Goal: Task Accomplishment & Management: Use online tool/utility

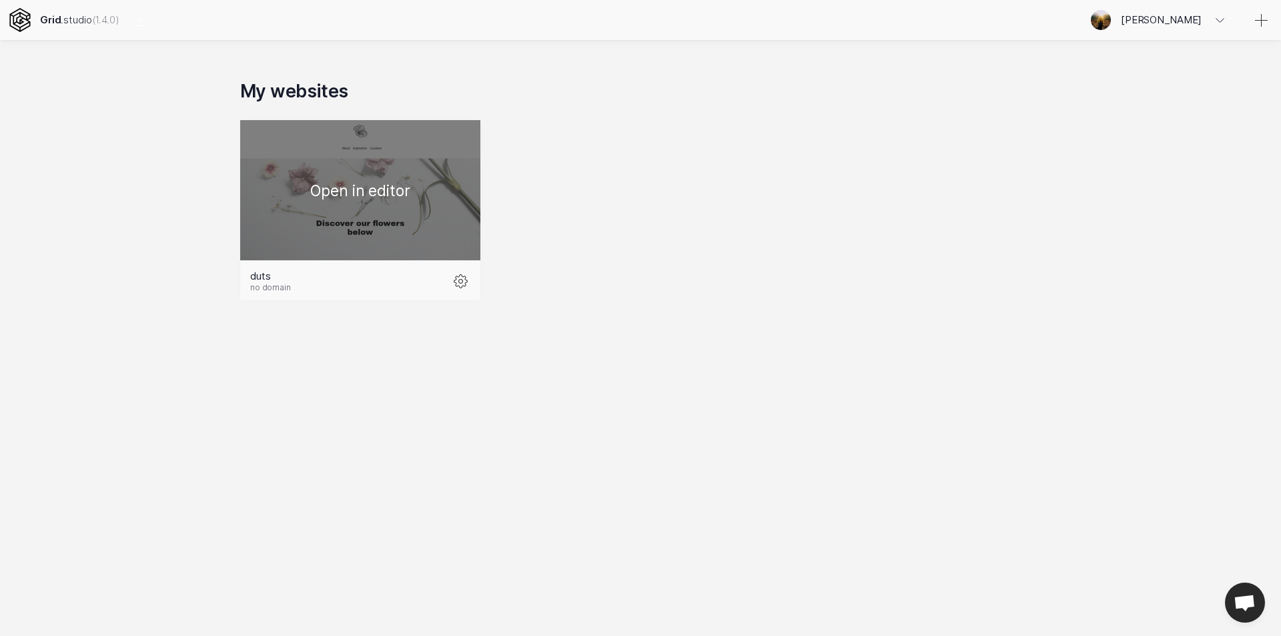
click at [374, 204] on div at bounding box center [360, 190] width 240 height 140
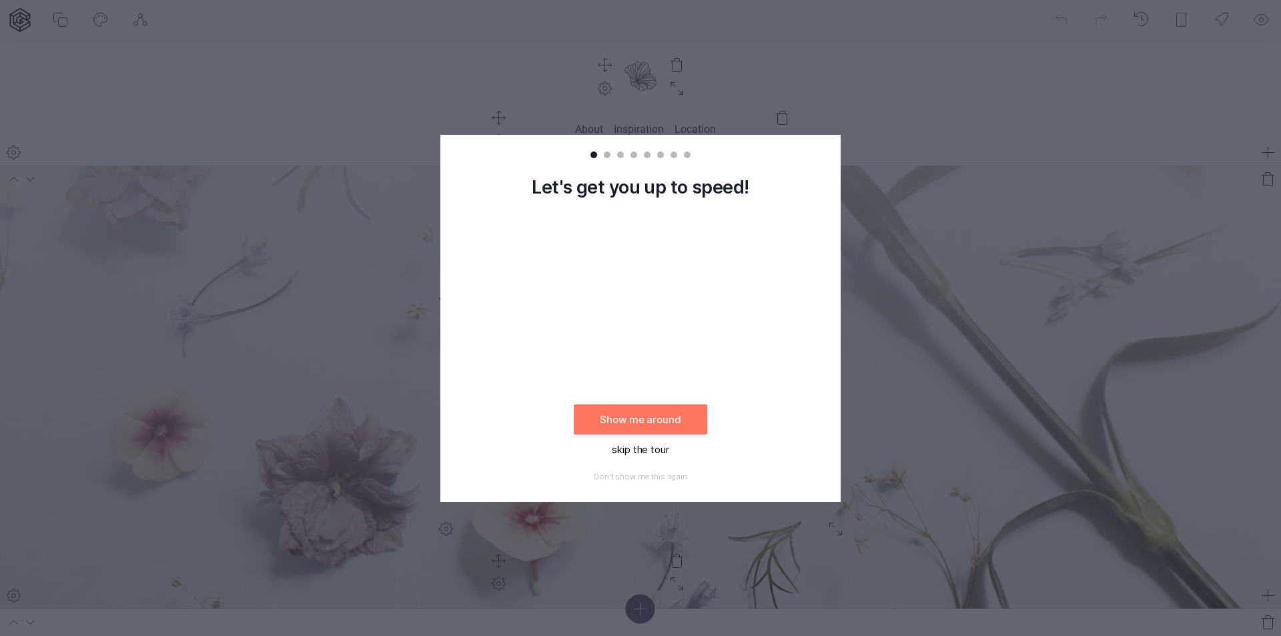
click at [639, 450] on button "skip the tour" at bounding box center [640, 449] width 133 height 30
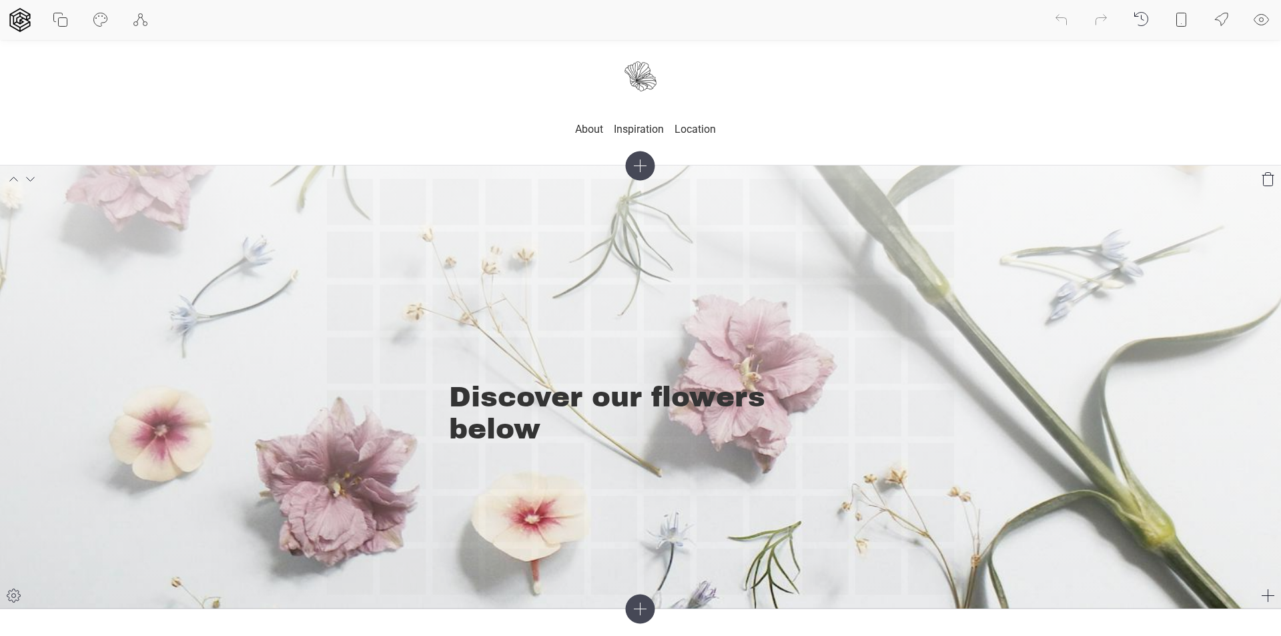
click at [651, 220] on div "Discover our flowers below" at bounding box center [640, 387] width 627 height 416
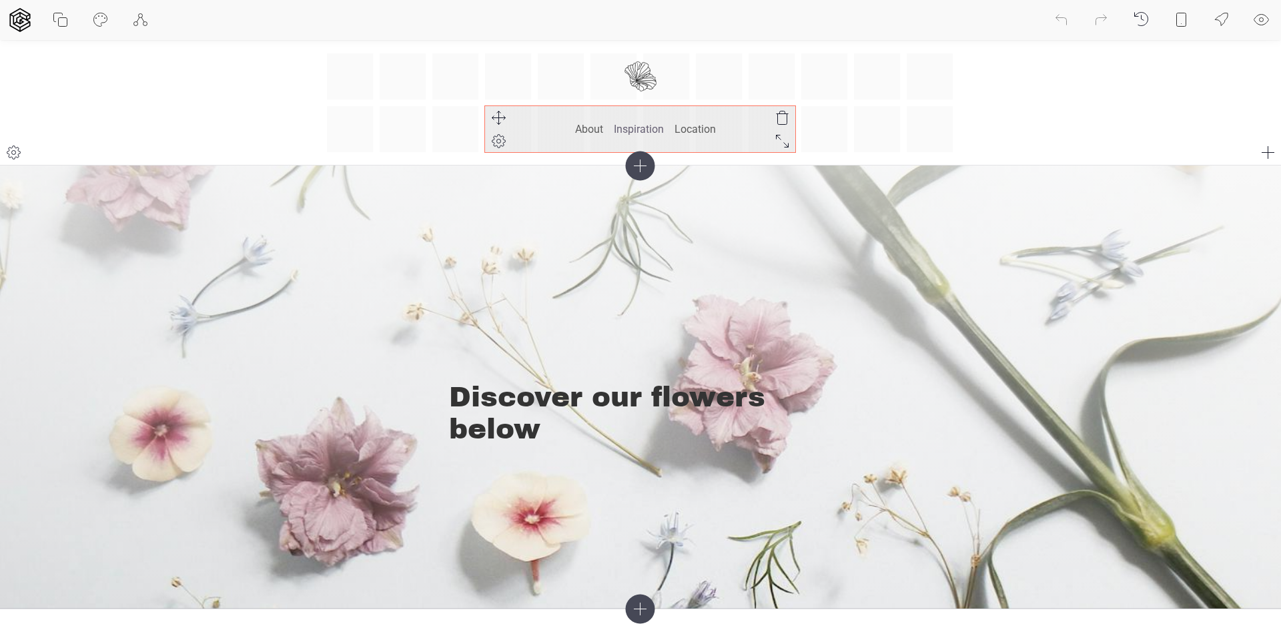
click at [631, 120] on link "Inspiration" at bounding box center [639, 128] width 50 height 23
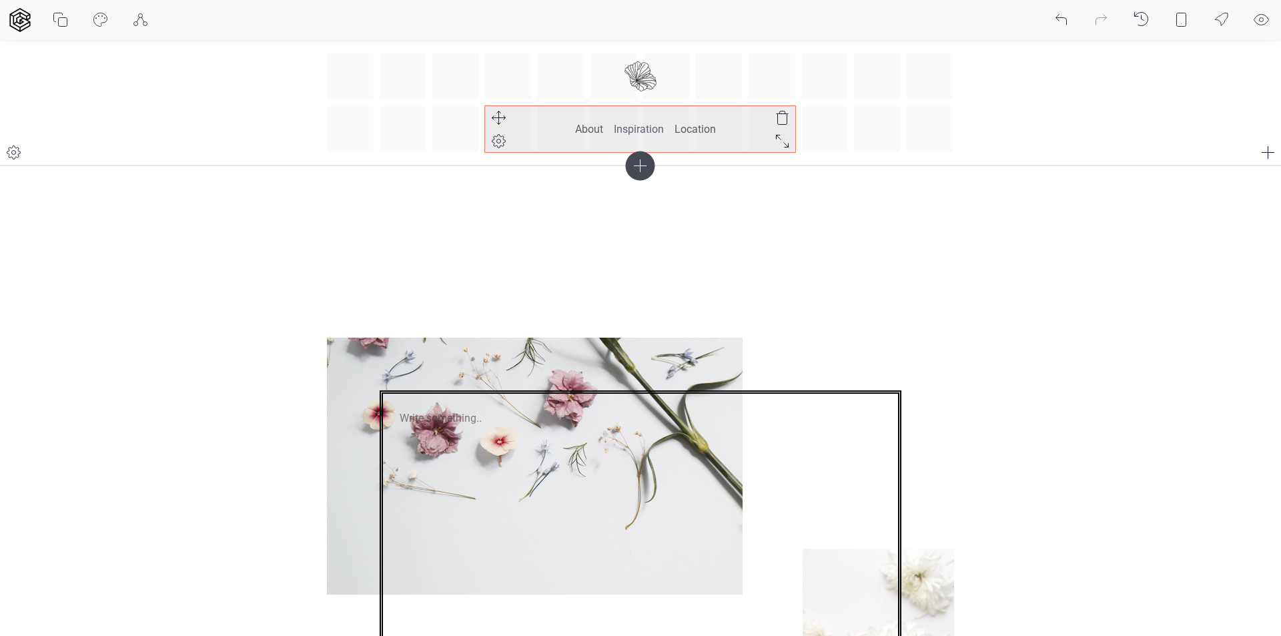
click at [604, 135] on li "About" at bounding box center [589, 128] width 39 height 23
click at [590, 126] on link "About" at bounding box center [589, 128] width 28 height 23
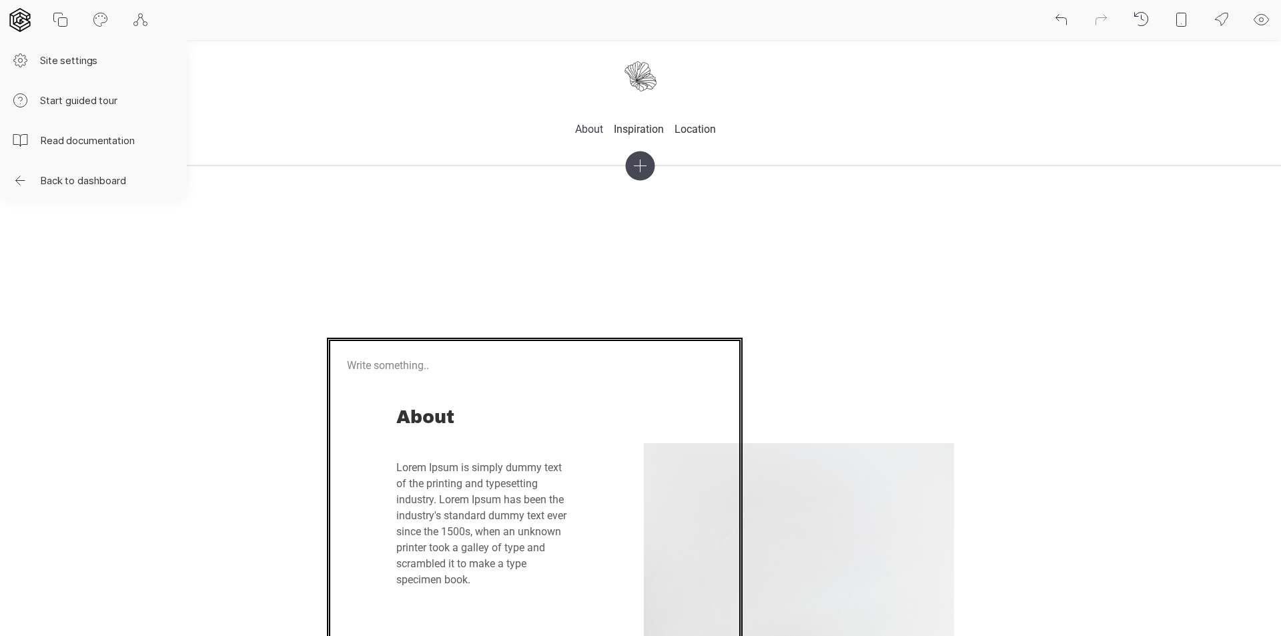
click at [17, 27] on icon at bounding box center [20, 20] width 24 height 24
click at [54, 18] on icon at bounding box center [58, 17] width 9 height 9
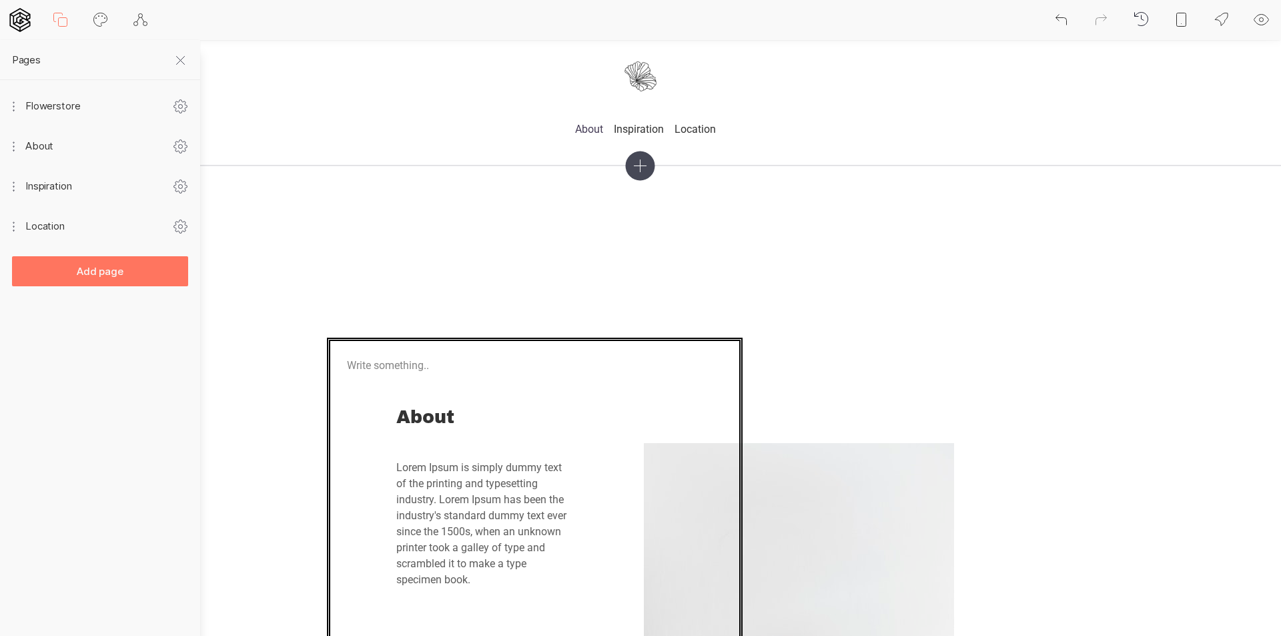
click at [100, 25] on icon at bounding box center [101, 20] width 16 height 16
select select "Roboto"
select select "400"
select select "Archivo Black"
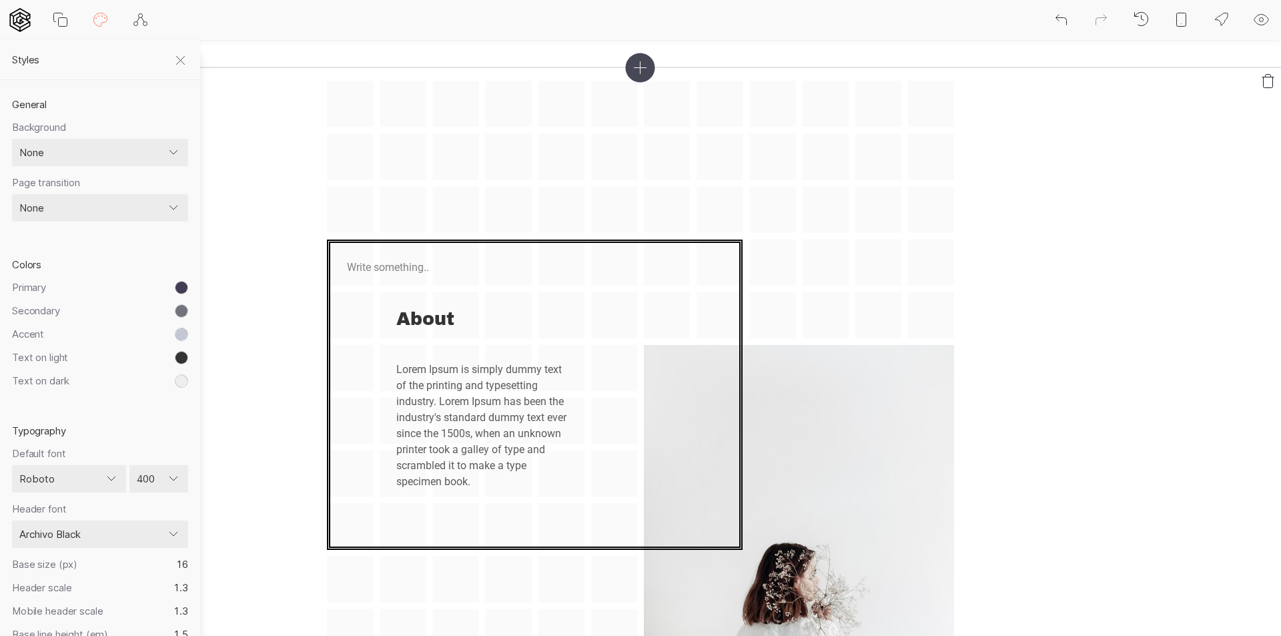
scroll to position [6, 0]
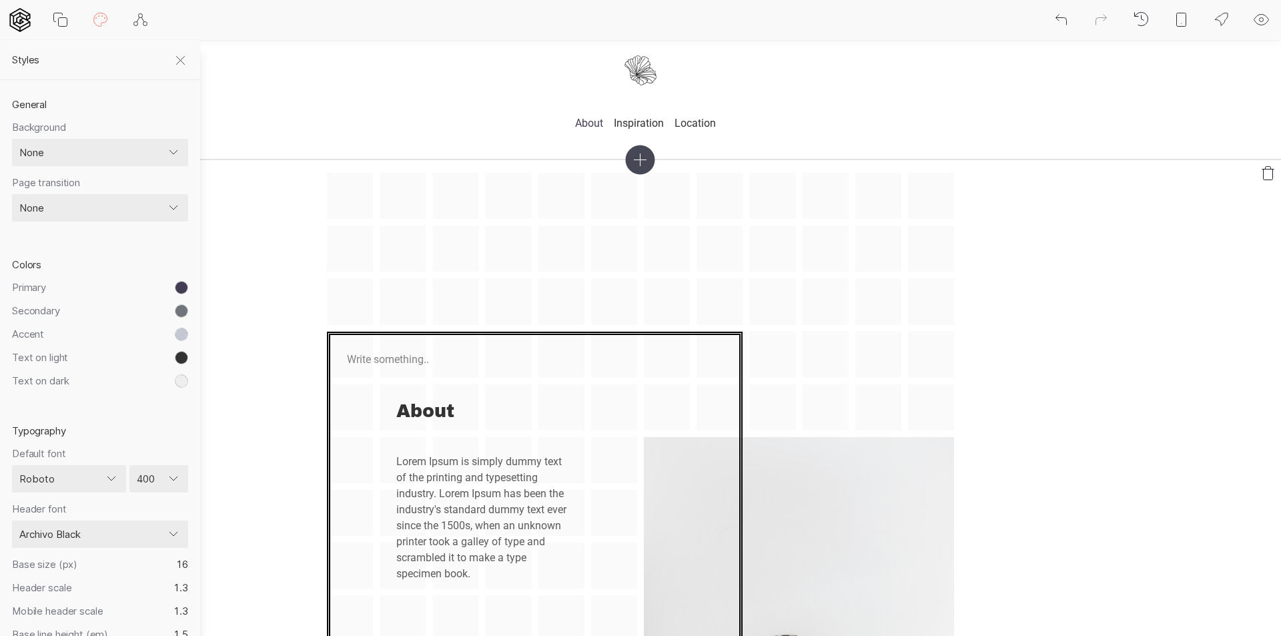
click at [581, 318] on div "About Lorem Ipsum is simply dummy text of the printing and typesetting industry…" at bounding box center [640, 618] width 627 height 891
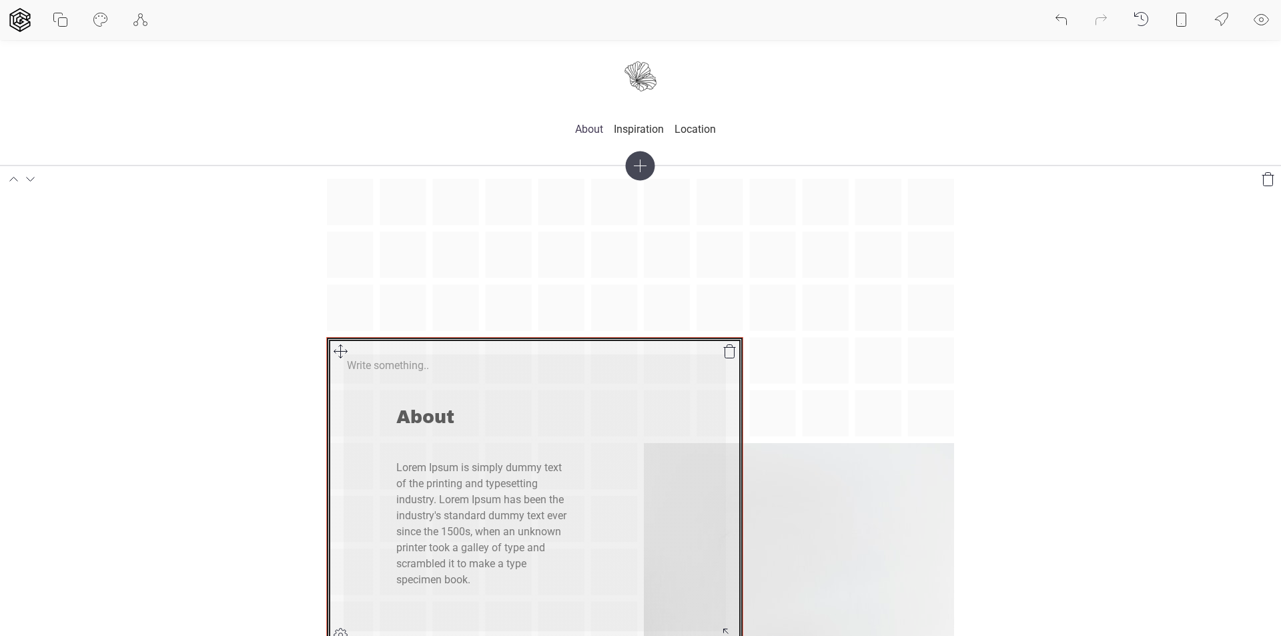
click at [505, 392] on div at bounding box center [535, 493] width 416 height 310
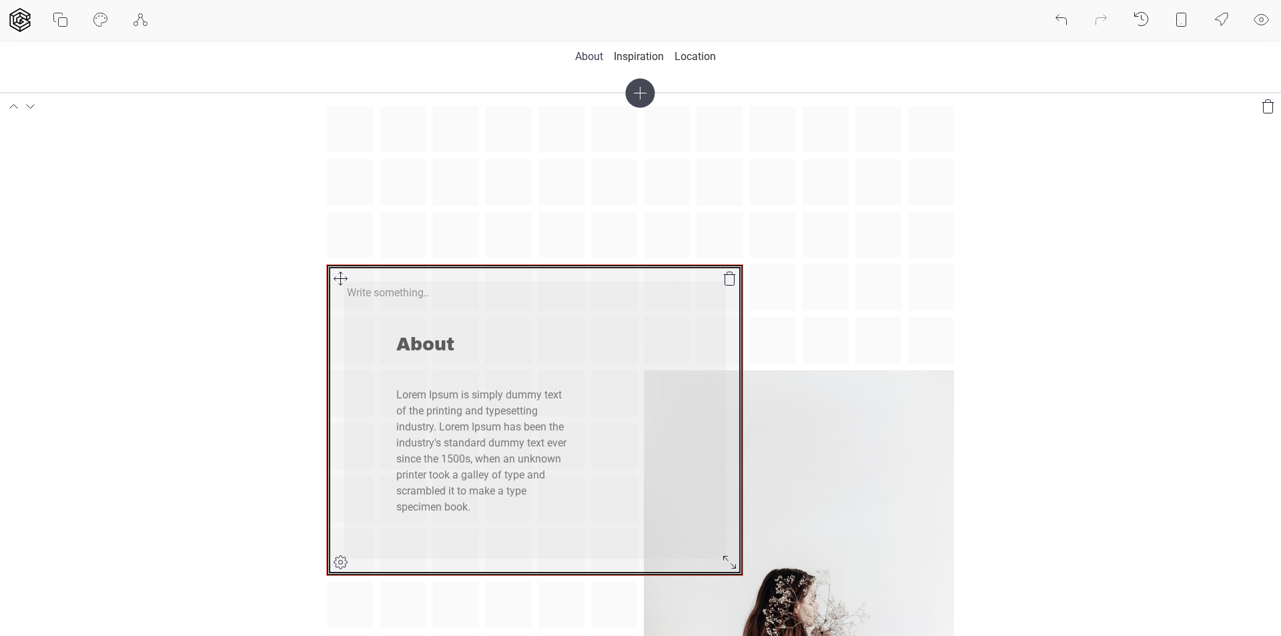
scroll to position [267, 0]
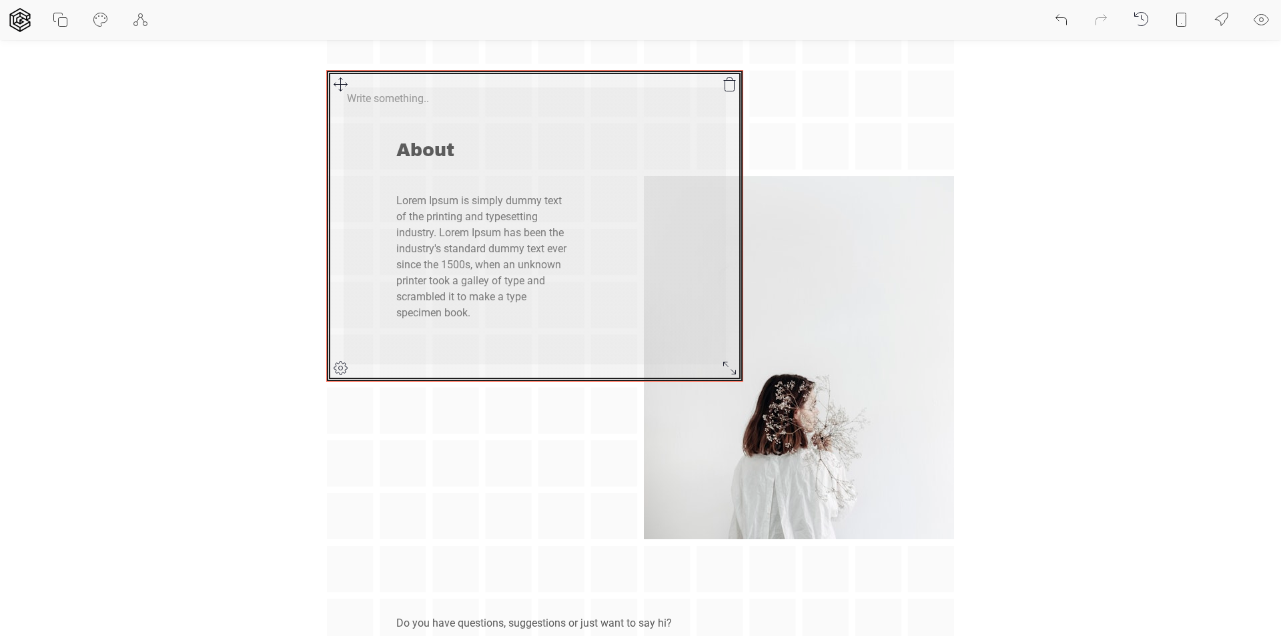
click at [513, 266] on div at bounding box center [535, 226] width 416 height 310
click at [492, 250] on div at bounding box center [535, 226] width 416 height 310
click at [491, 250] on div at bounding box center [535, 226] width 416 height 310
click at [440, 149] on div at bounding box center [535, 226] width 416 height 310
drag, startPoint x: 470, startPoint y: 199, endPoint x: 478, endPoint y: 201, distance: 8.4
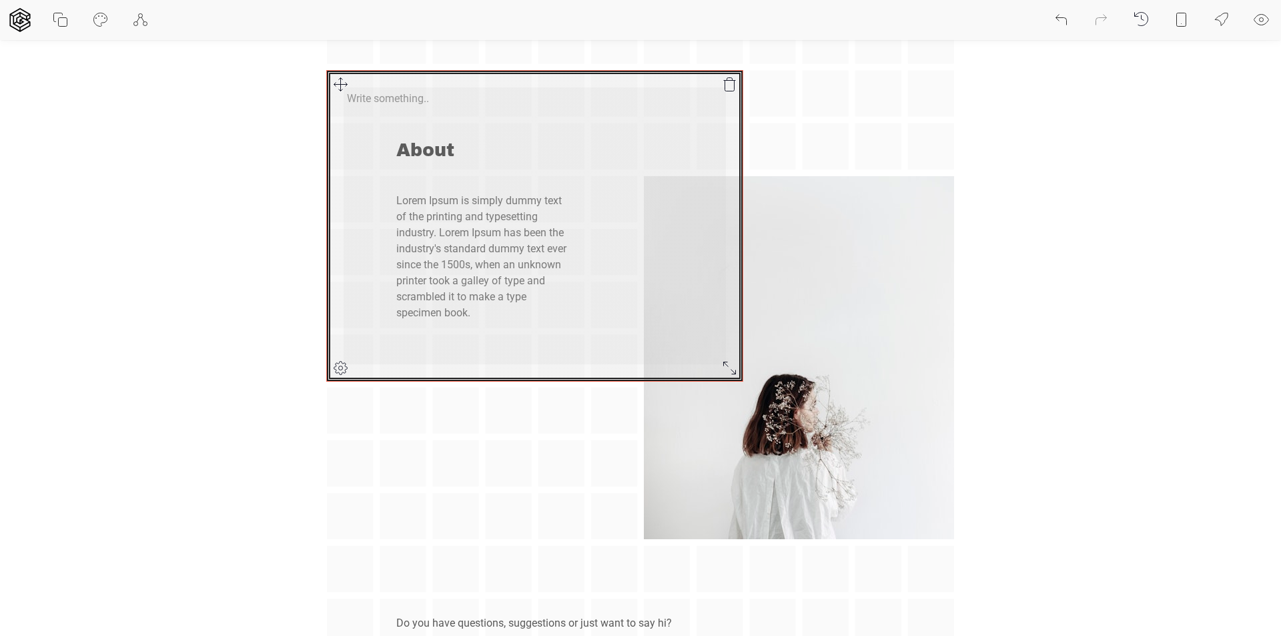
click at [478, 201] on div at bounding box center [535, 226] width 416 height 310
click at [441, 146] on div at bounding box center [535, 226] width 416 height 310
click at [450, 284] on div at bounding box center [535, 226] width 416 height 310
click at [337, 369] on icon at bounding box center [341, 368] width 16 height 16
select select "mobile"
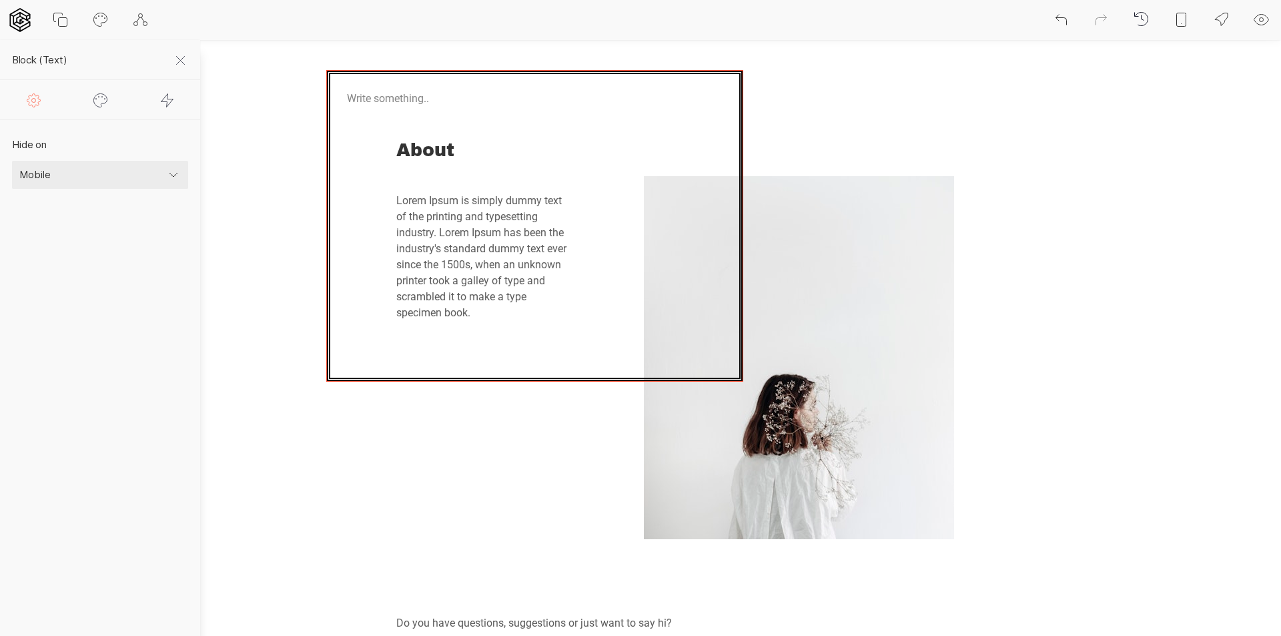
click at [95, 99] on icon at bounding box center [101, 100] width 16 height 16
select select "double"
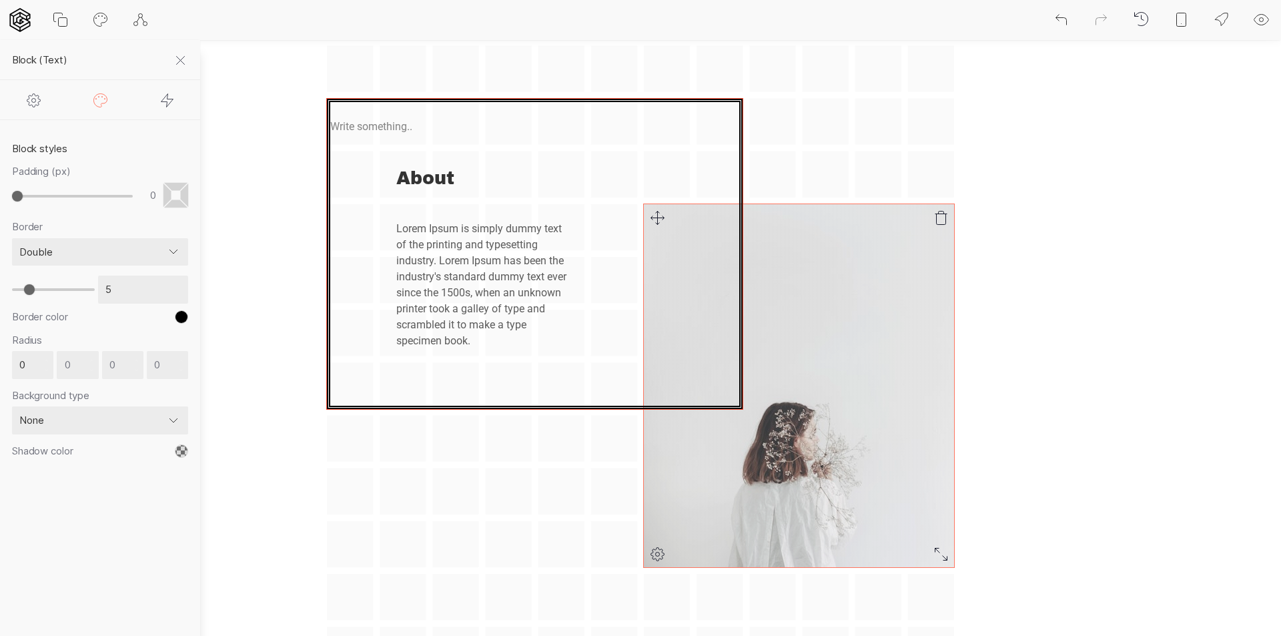
scroll to position [67, 0]
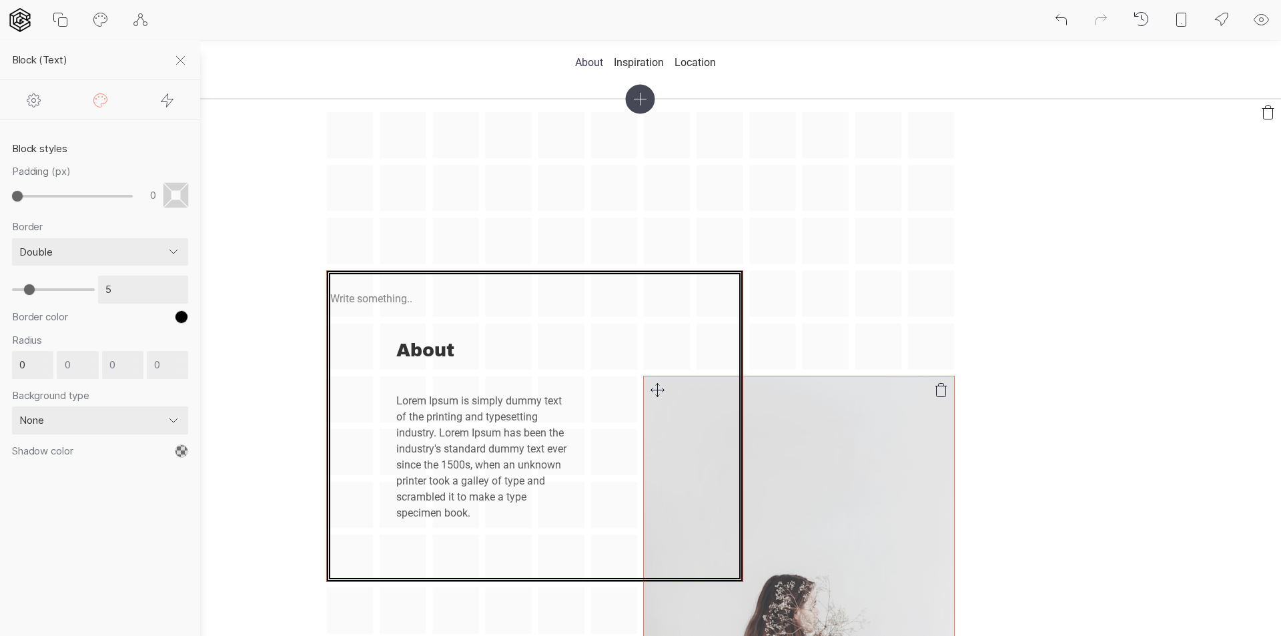
click at [874, 495] on img at bounding box center [799, 557] width 310 height 363
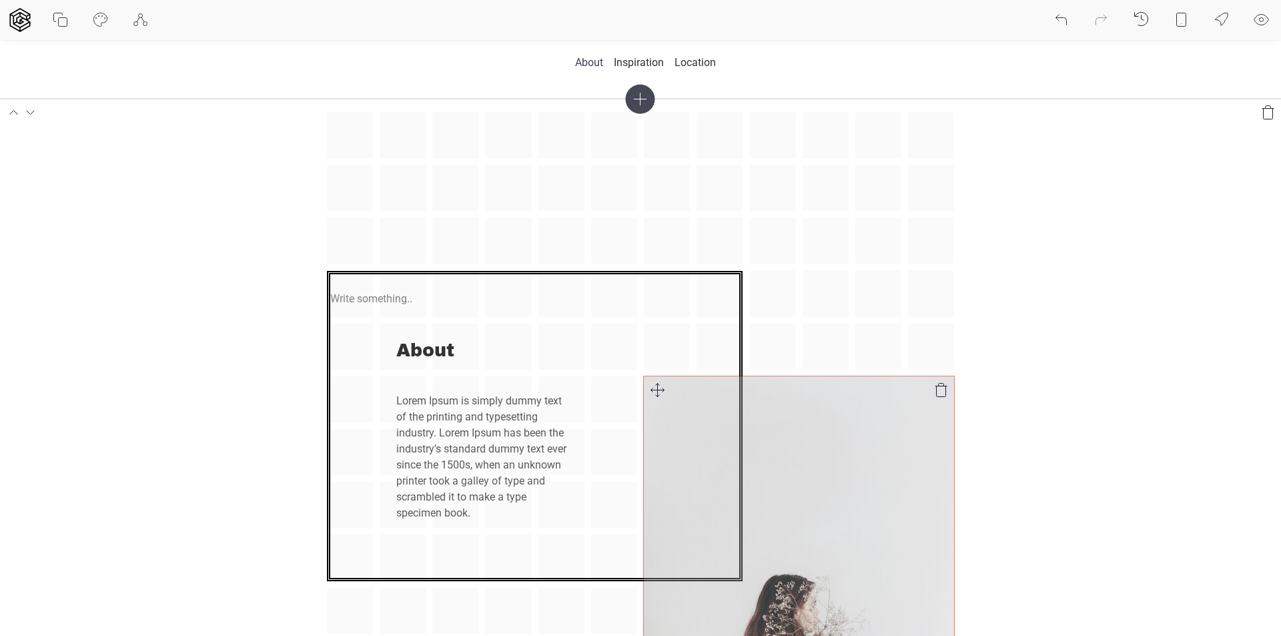
scroll to position [154, 0]
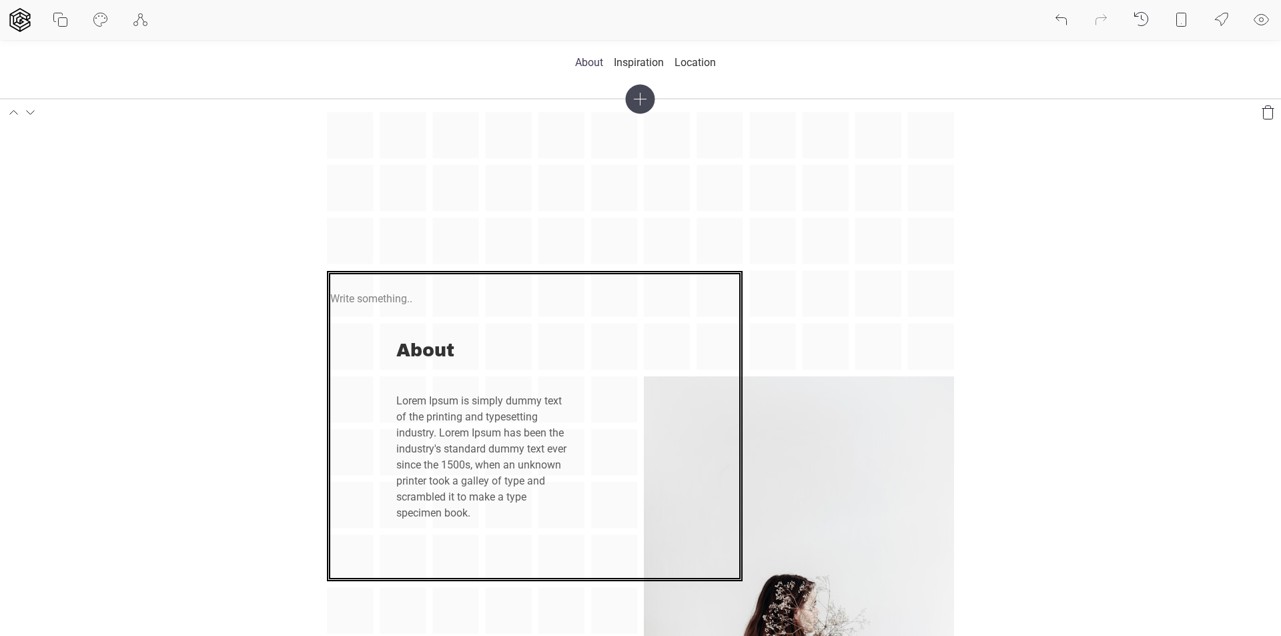
click at [30, 116] on icon at bounding box center [31, 113] width 16 height 16
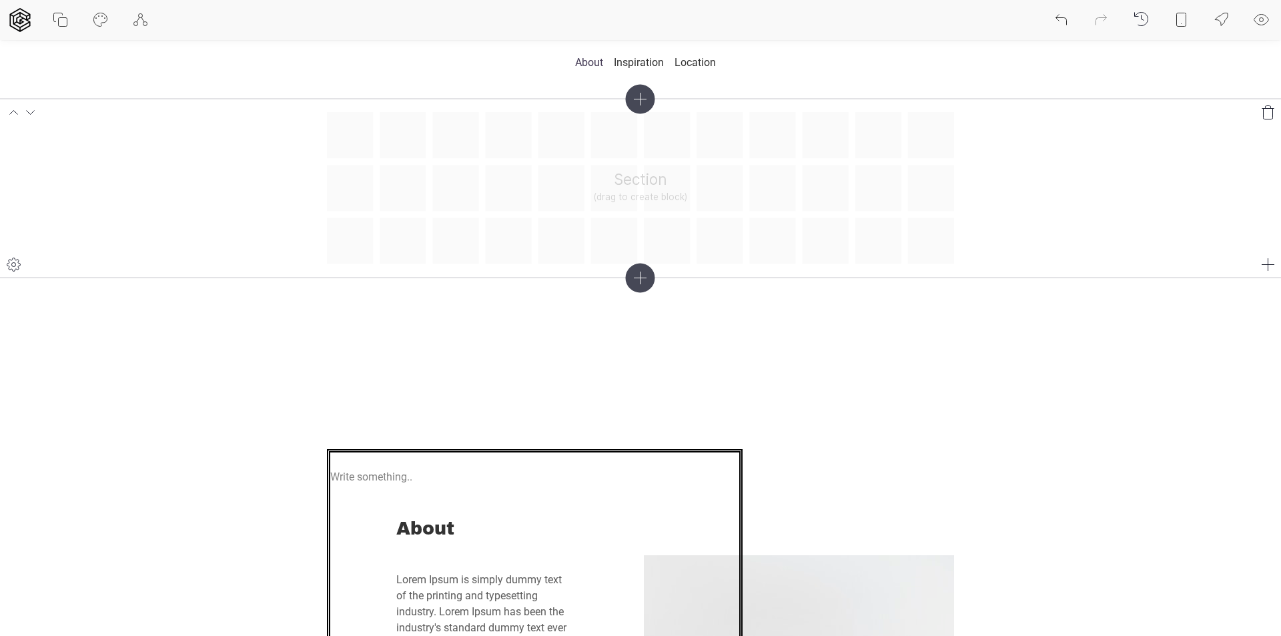
click at [11, 110] on icon at bounding box center [14, 113] width 16 height 16
click at [29, 110] on icon at bounding box center [31, 113] width 16 height 16
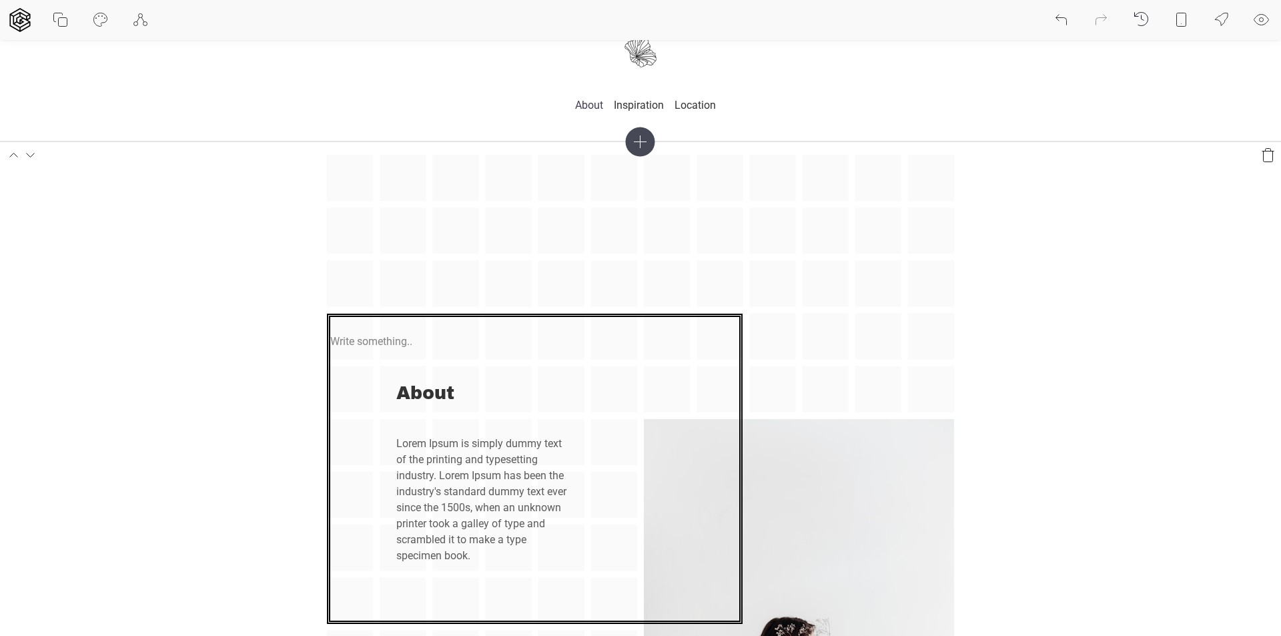
scroll to position [0, 0]
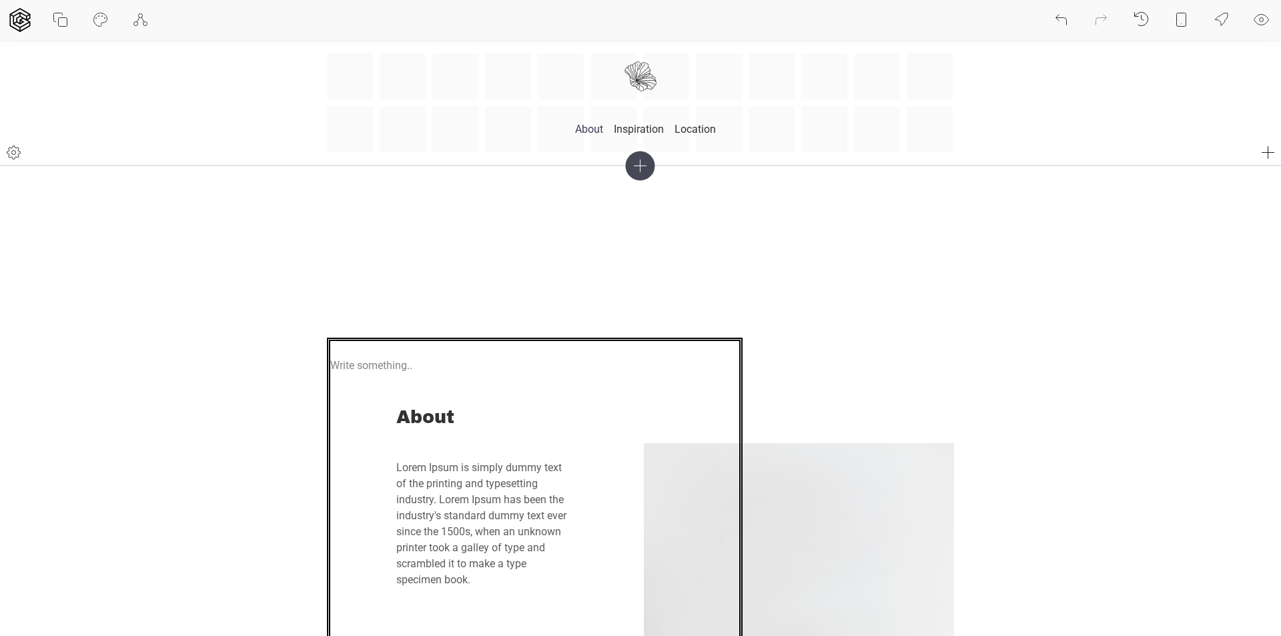
click at [42, 92] on header "About Inspiration Location" at bounding box center [640, 102] width 1281 height 125
click at [20, 153] on icon at bounding box center [13, 152] width 13 height 13
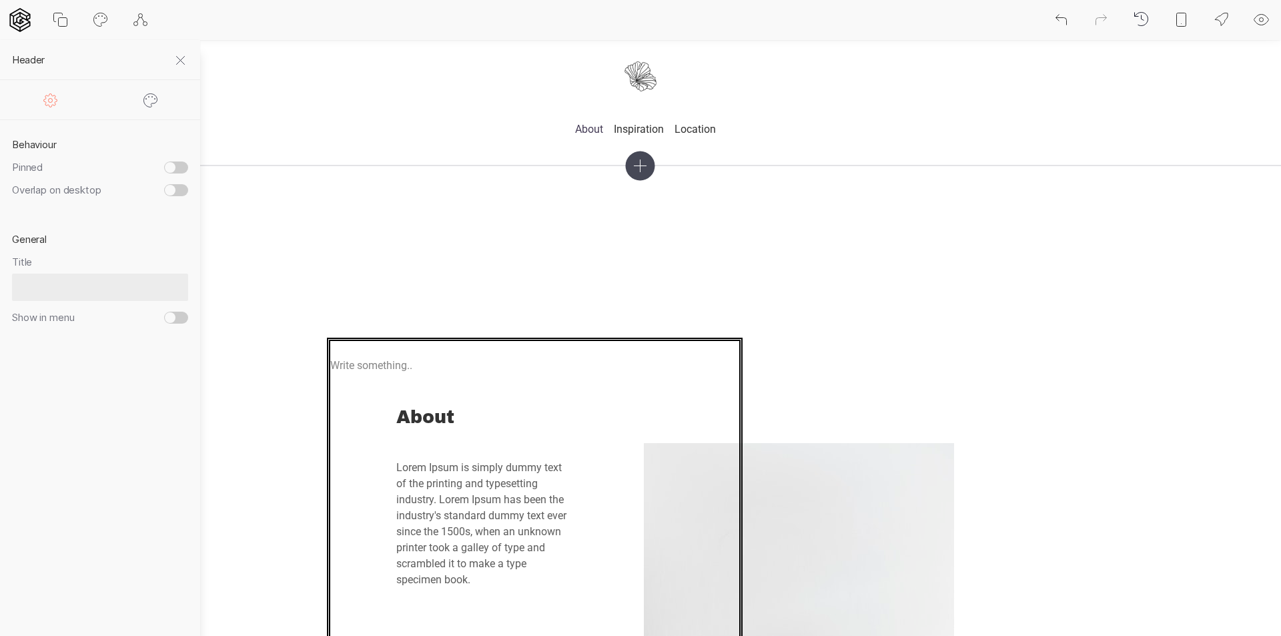
click at [159, 168] on label "Pinned" at bounding box center [88, 167] width 152 height 13
click at [164, 168] on input "Pinned" at bounding box center [176, 167] width 24 height 12
checkbox input "true"
click at [154, 109] on div at bounding box center [150, 99] width 100 height 39
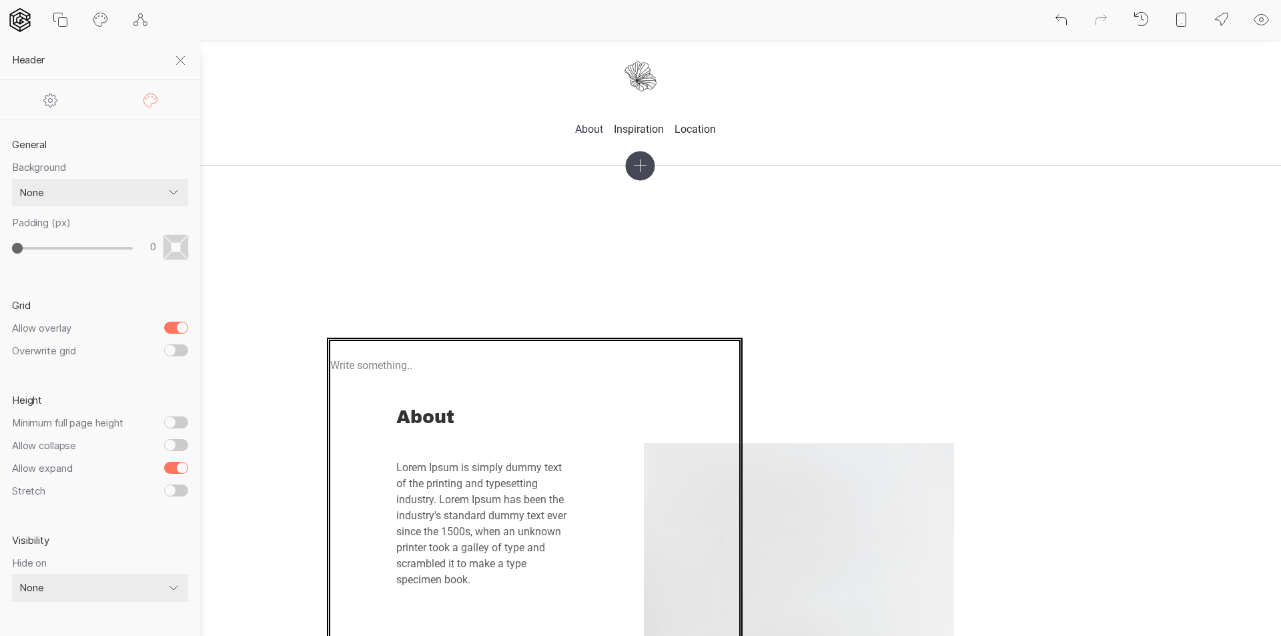
click at [49, 106] on icon at bounding box center [51, 100] width 16 height 16
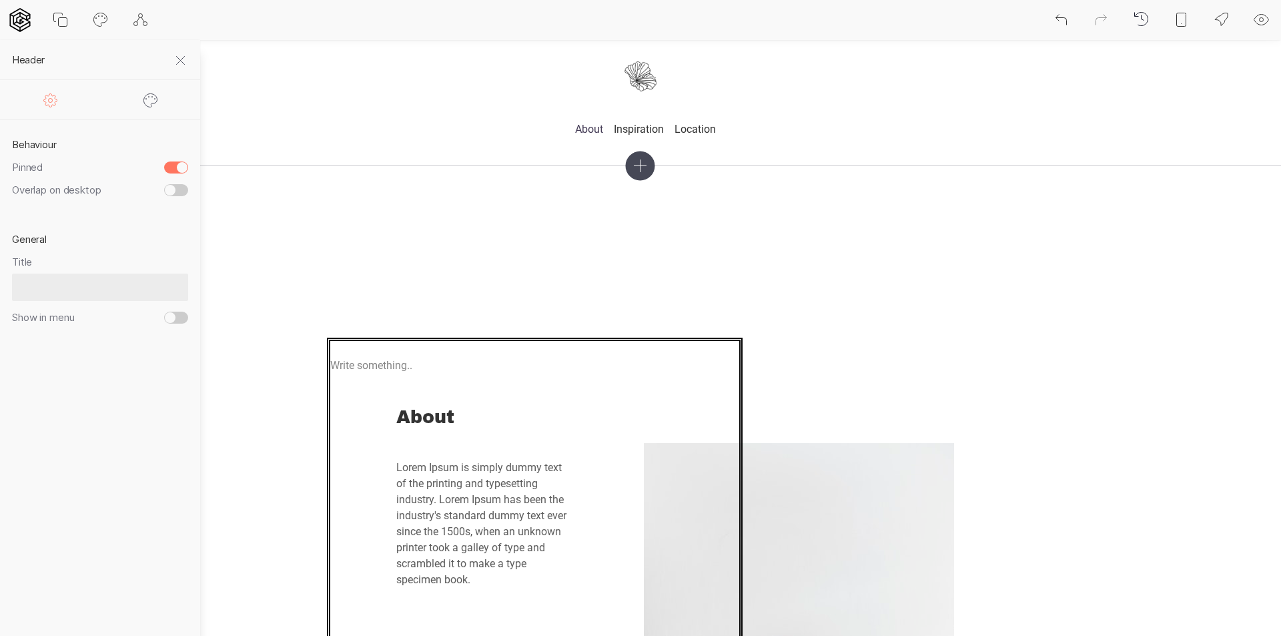
click at [174, 165] on input "Pinned" at bounding box center [176, 167] width 24 height 12
checkbox input "false"
click at [141, 91] on div at bounding box center [150, 99] width 100 height 39
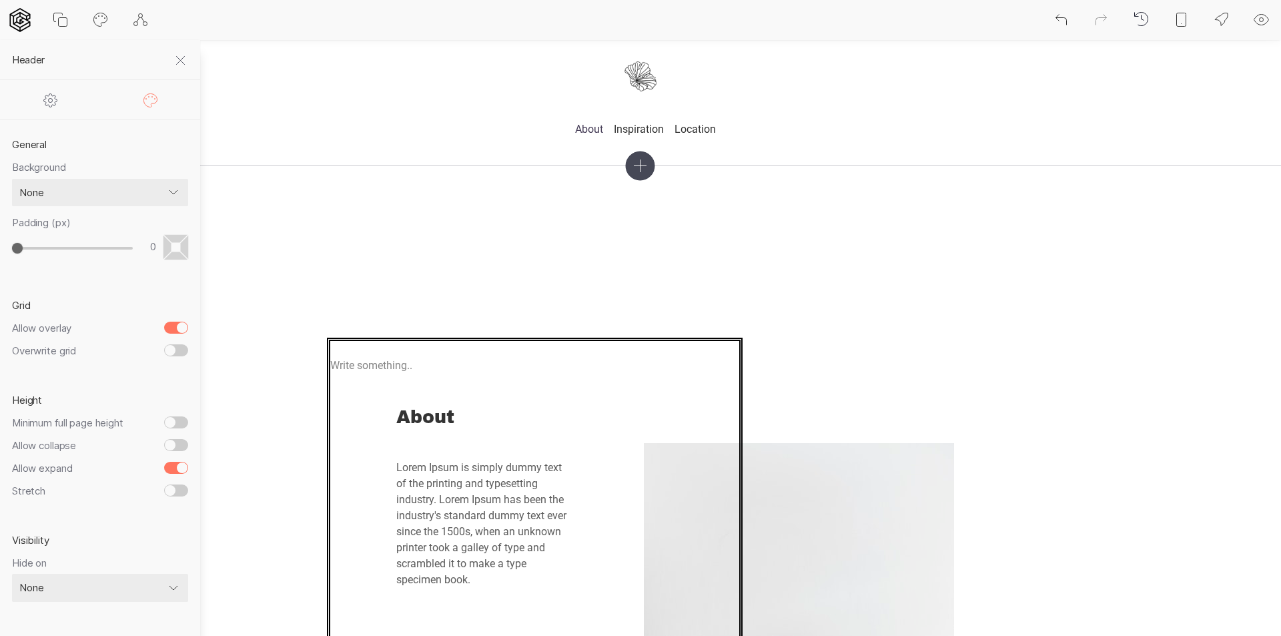
click at [99, 278] on div "General Background None Color Image Gradient Image with overlay Padding (px) 0" at bounding box center [100, 200] width 200 height 161
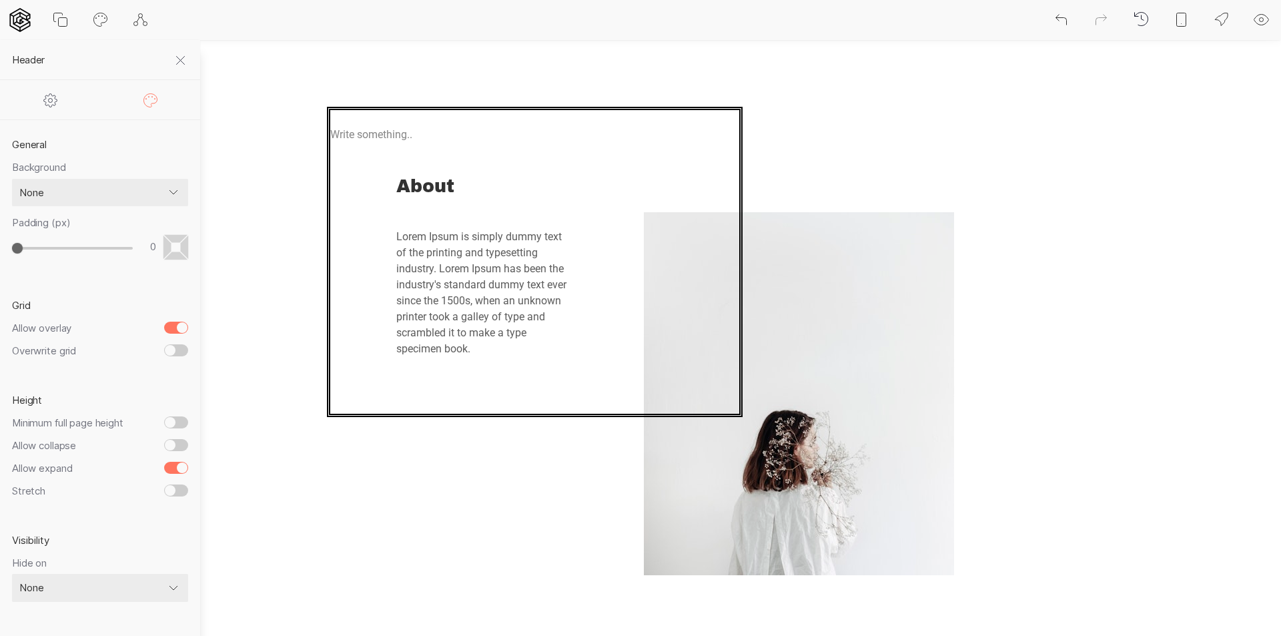
scroll to position [133, 0]
